Goal: Information Seeking & Learning: Find specific fact

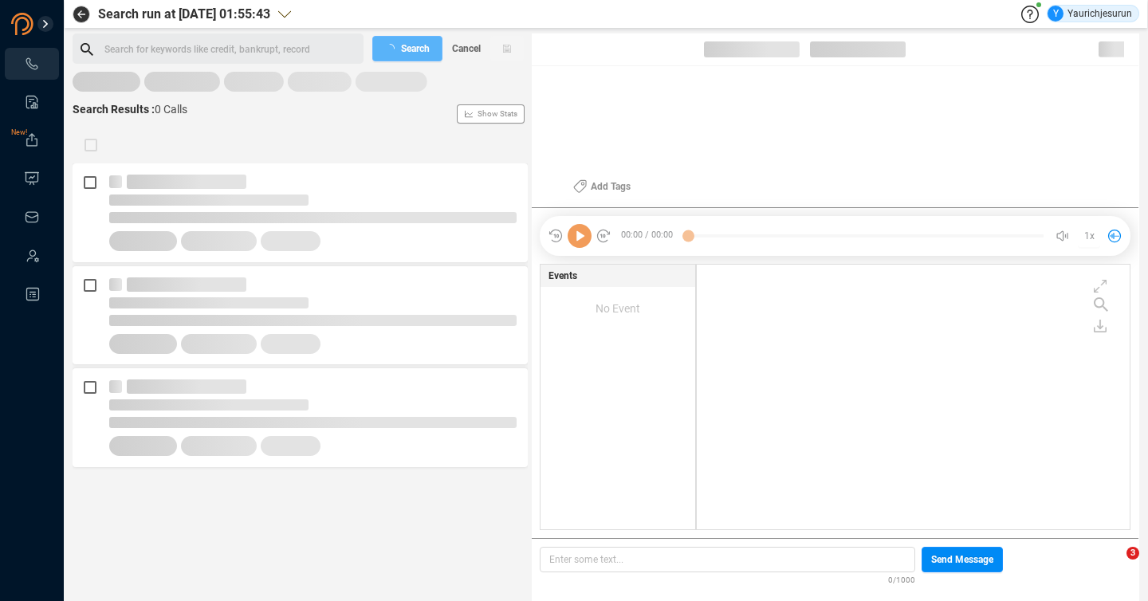
scroll to position [262, 425]
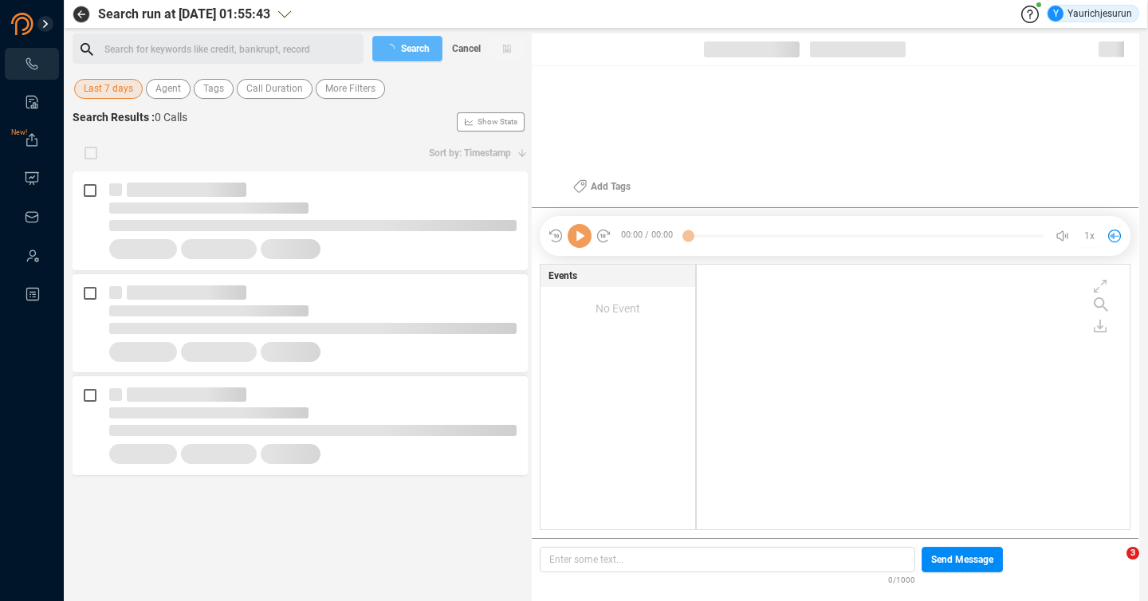
click at [111, 84] on span "Last 7 days" at bounding box center [108, 89] width 49 height 20
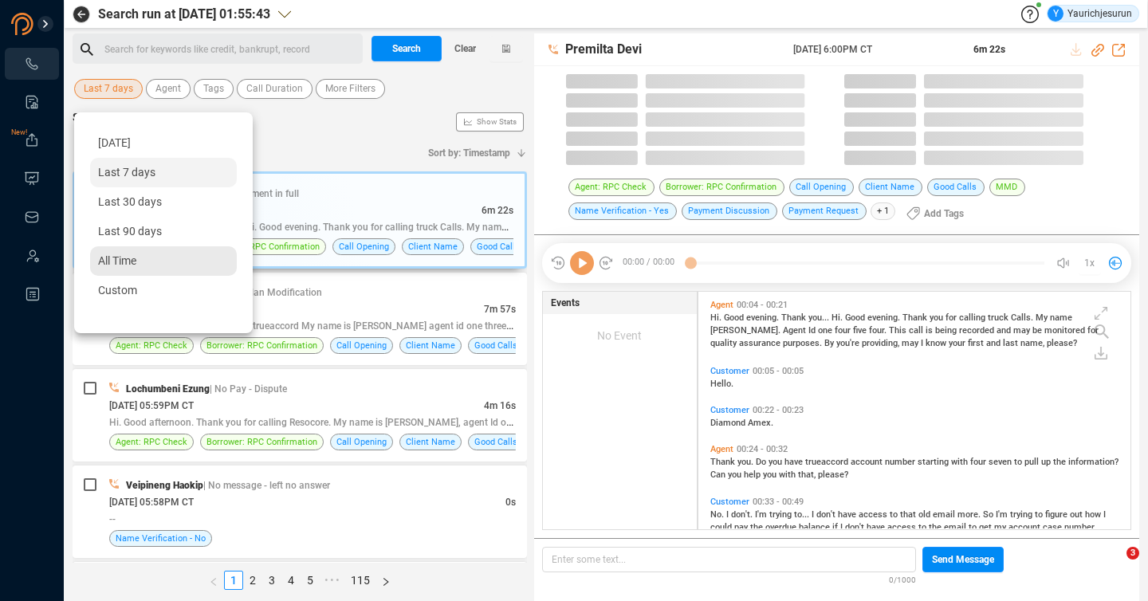
scroll to position [234, 424]
click at [115, 269] on div "All Time" at bounding box center [163, 261] width 147 height 30
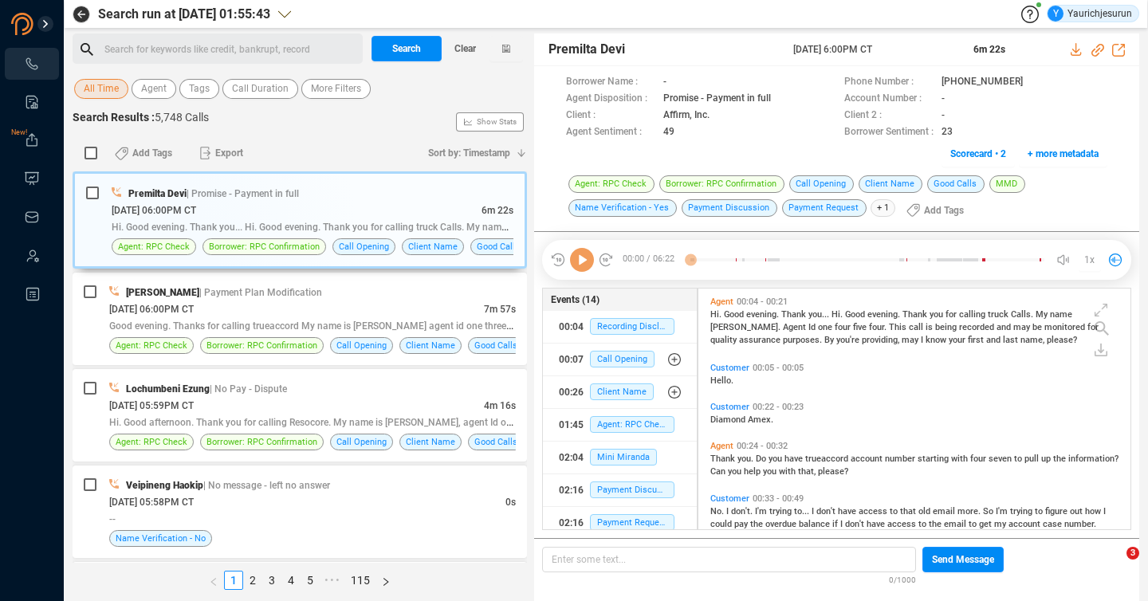
scroll to position [238, 424]
click at [321, 92] on span "More Filters" at bounding box center [336, 89] width 50 height 20
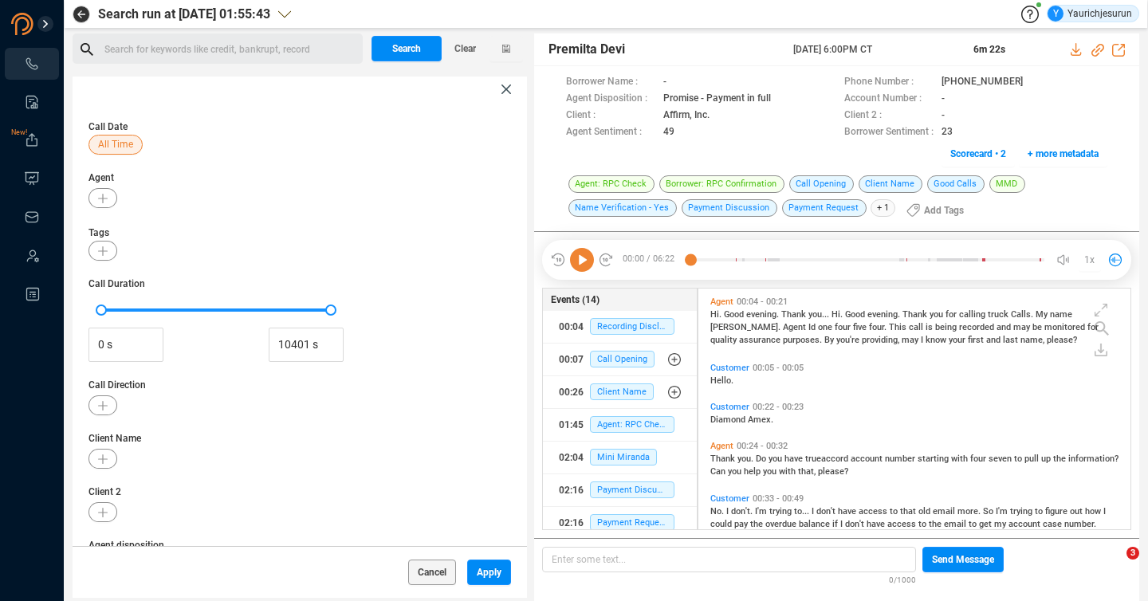
scroll to position [211, 0]
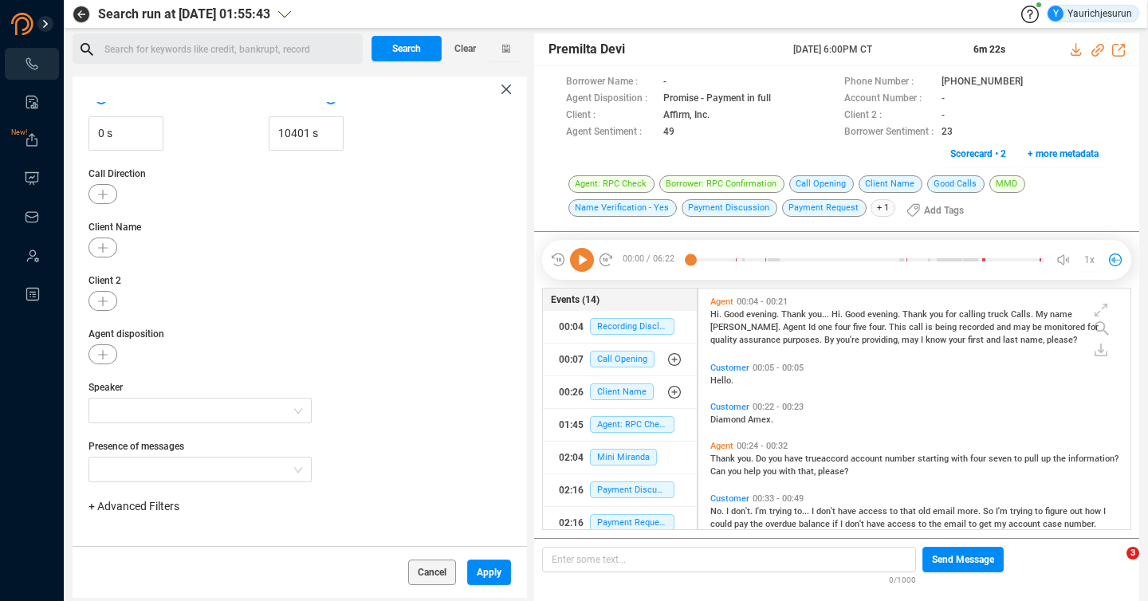
click at [118, 509] on span "+ Advanced Filters" at bounding box center [134, 506] width 91 height 13
click at [132, 444] on span "Phone Number" at bounding box center [141, 444] width 74 height 13
click at [252, 540] on div "Enter a comma separated list ﻿" at bounding box center [247, 557] width 303 height 34
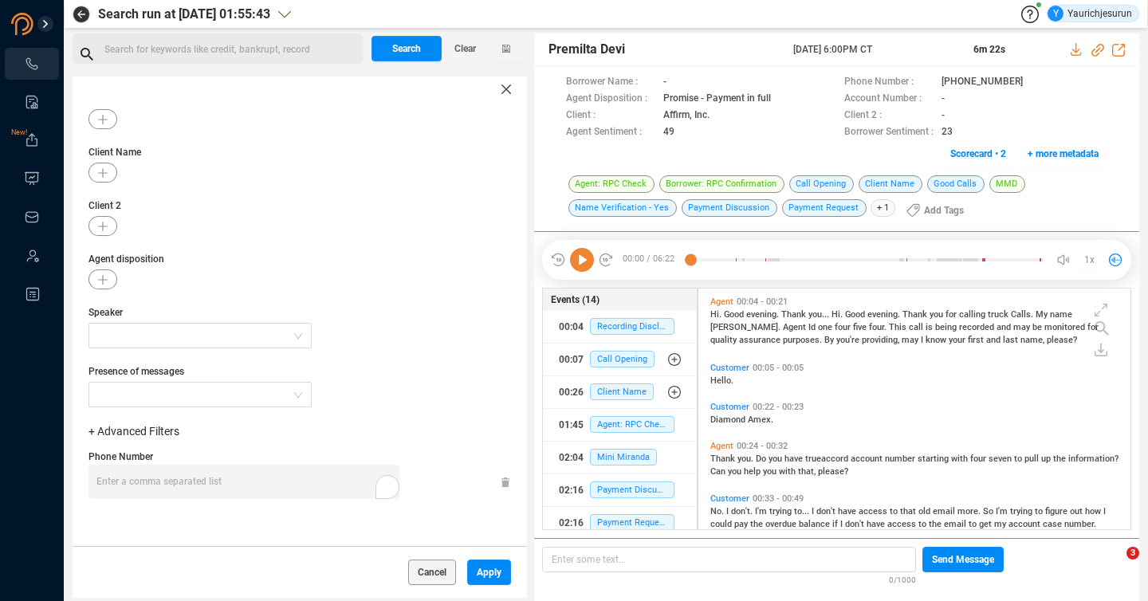
click at [238, 477] on div "Enter a comma separated list ﻿" at bounding box center [247, 482] width 303 height 34
click at [477, 569] on span "Apply" at bounding box center [489, 573] width 25 height 26
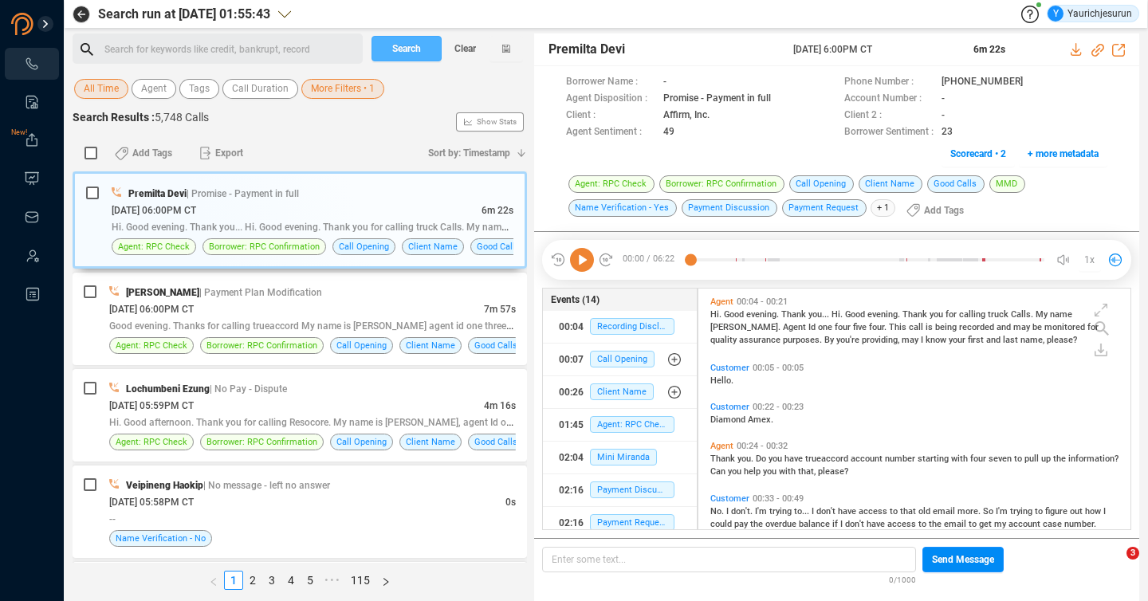
click at [408, 38] on span "Search" at bounding box center [406, 49] width 29 height 26
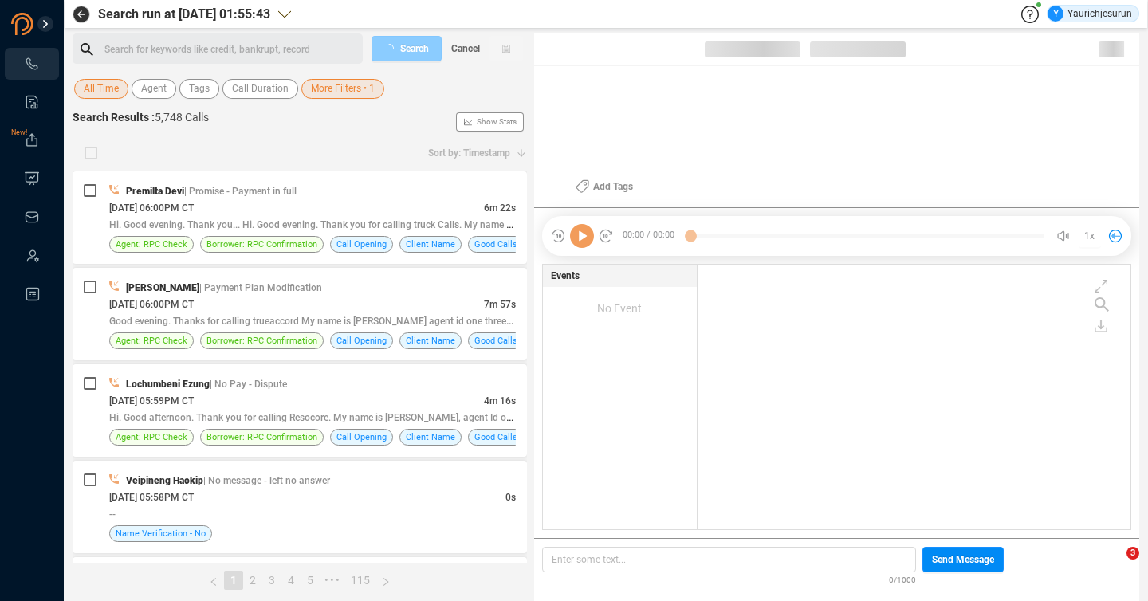
scroll to position [262, 424]
checkbox input "true"
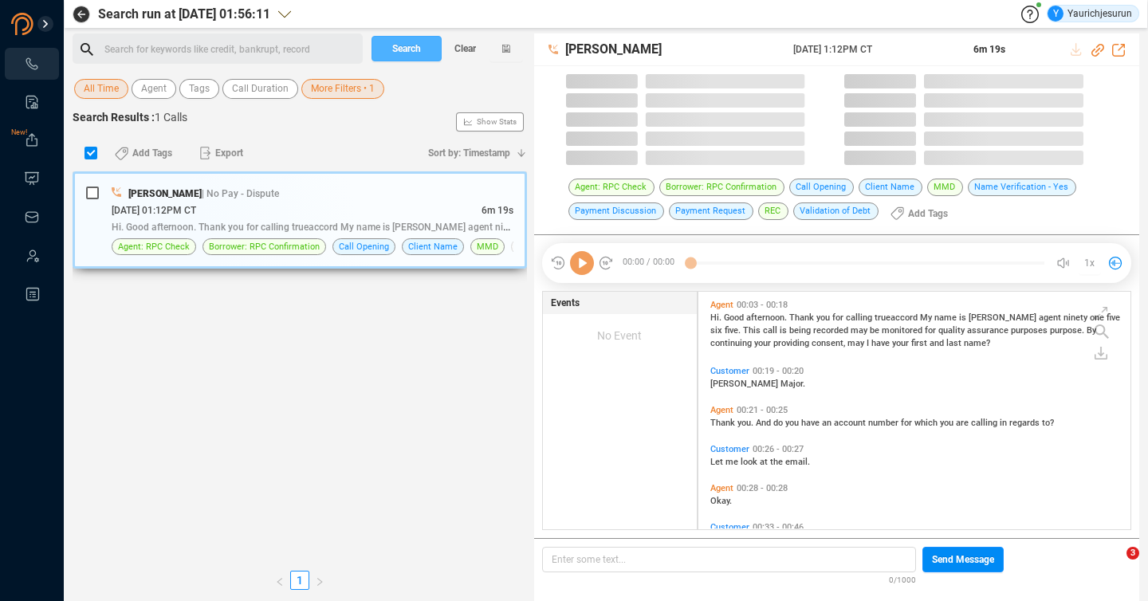
scroll to position [238, 424]
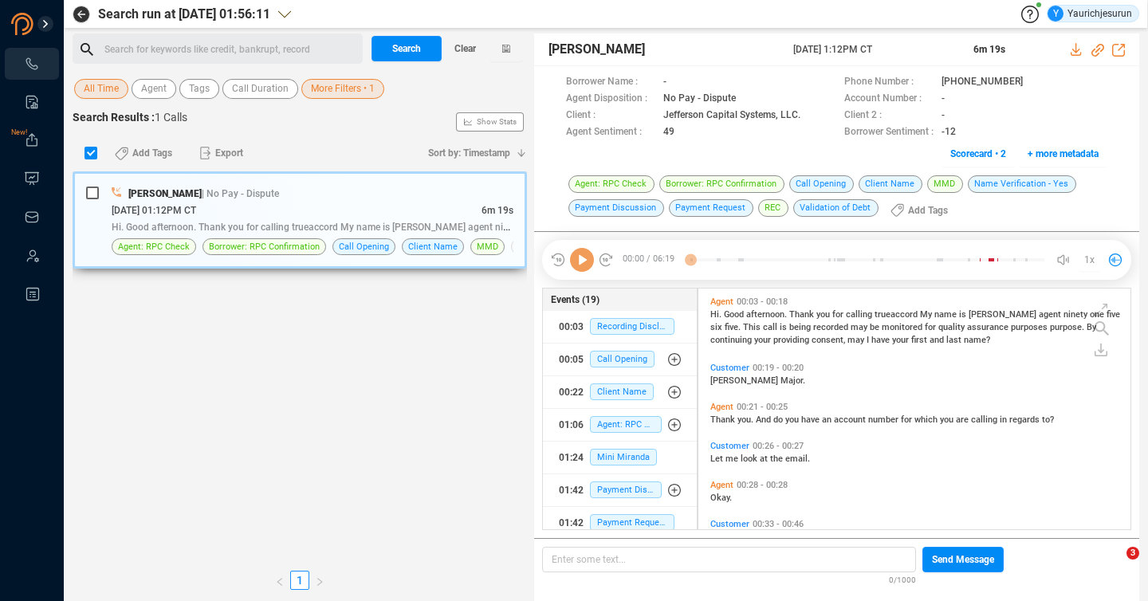
click at [367, 195] on div "Rebeca Vahneihoi | No Pay - Dispute" at bounding box center [313, 193] width 402 height 17
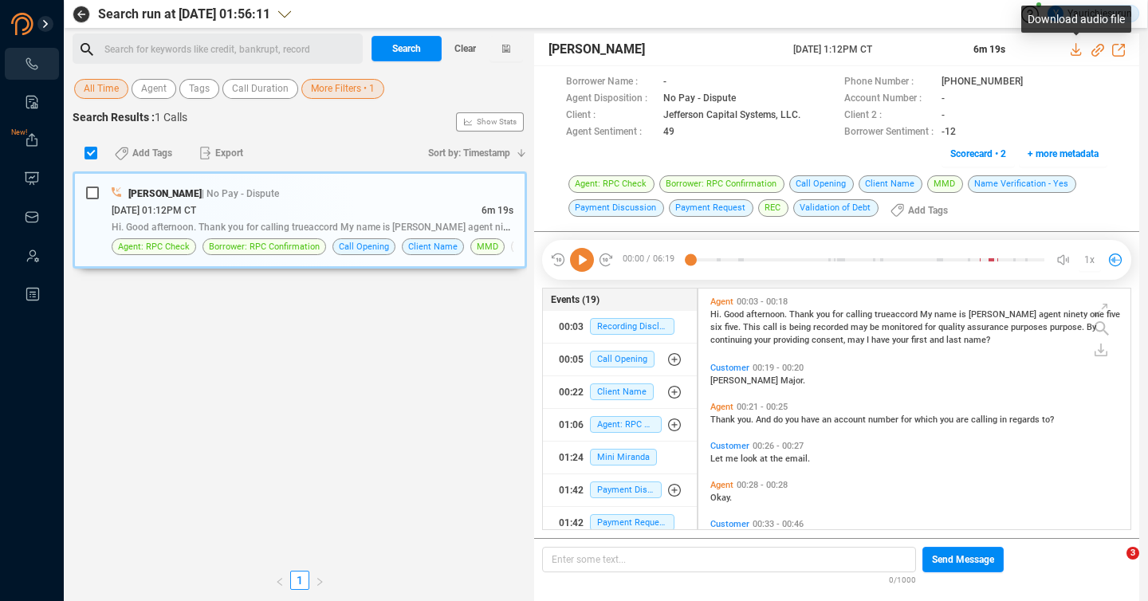
click at [1075, 51] on icon at bounding box center [1076, 49] width 10 height 13
